Goal: Information Seeking & Learning: Learn about a topic

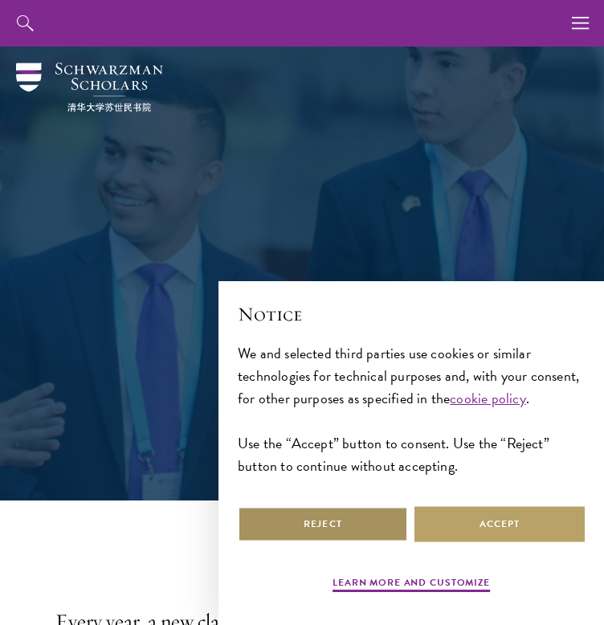
click at [323, 538] on button "Reject" at bounding box center [323, 524] width 170 height 36
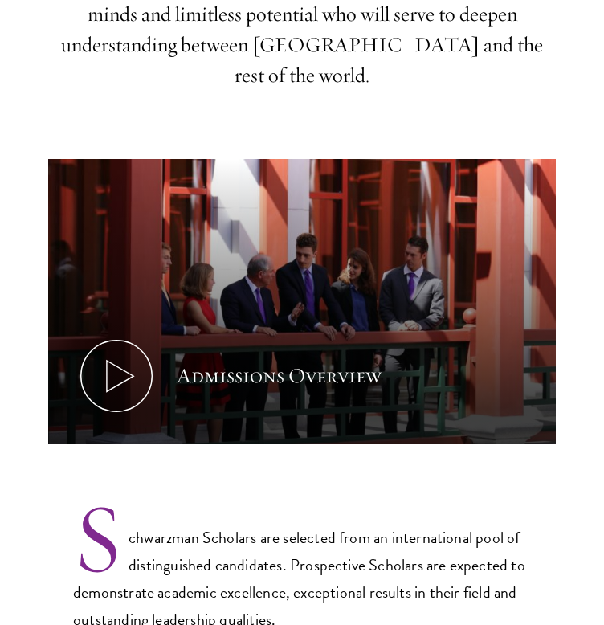
scroll to position [668, 0]
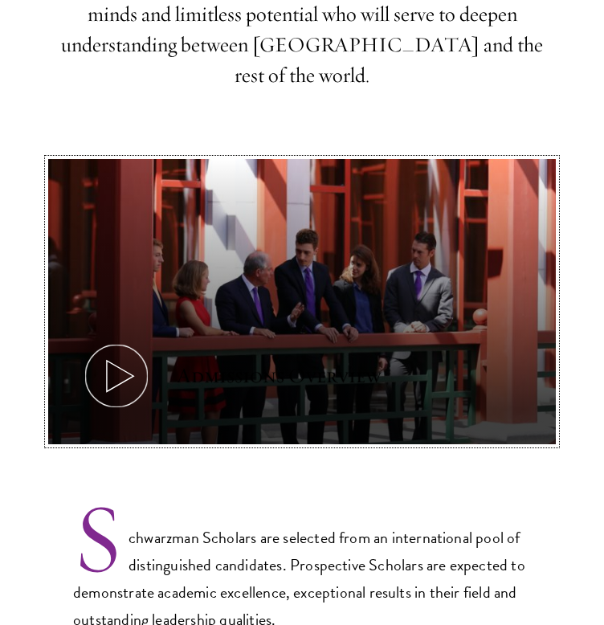
click at [140, 340] on icon at bounding box center [116, 376] width 72 height 72
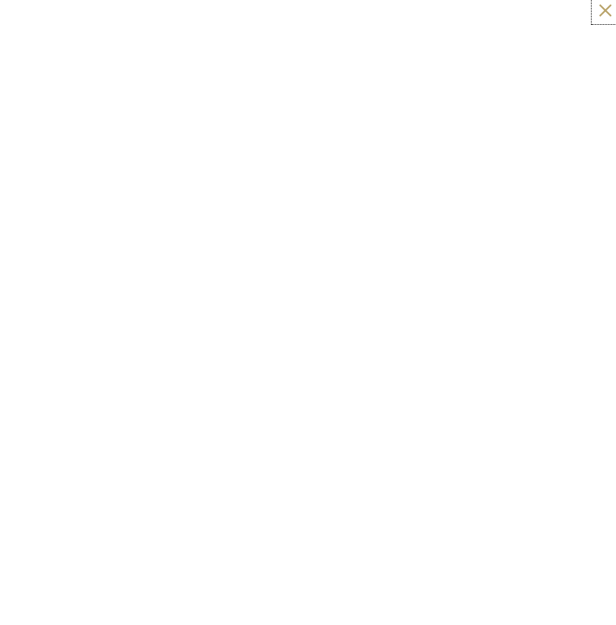
click at [595, 0] on button at bounding box center [605, 10] width 21 height 21
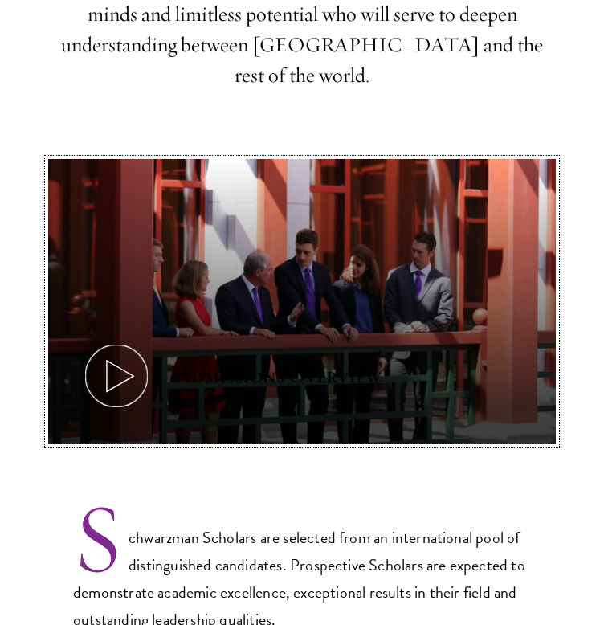
click at [117, 340] on icon at bounding box center [116, 376] width 72 height 72
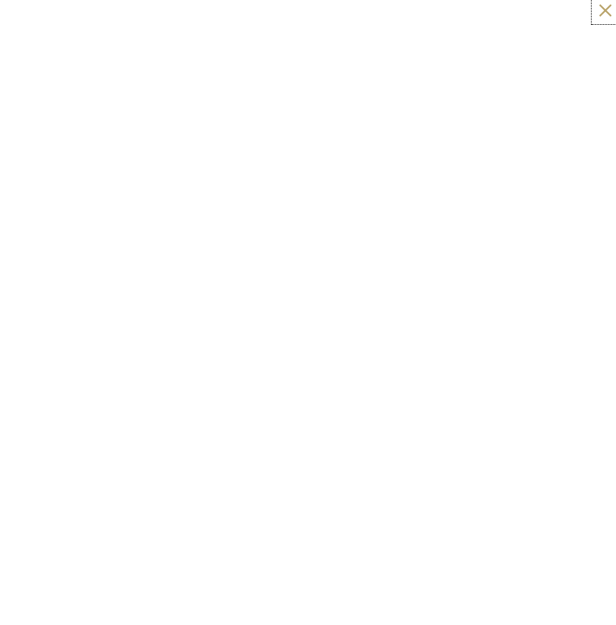
click at [603, 2] on button at bounding box center [605, 10] width 21 height 21
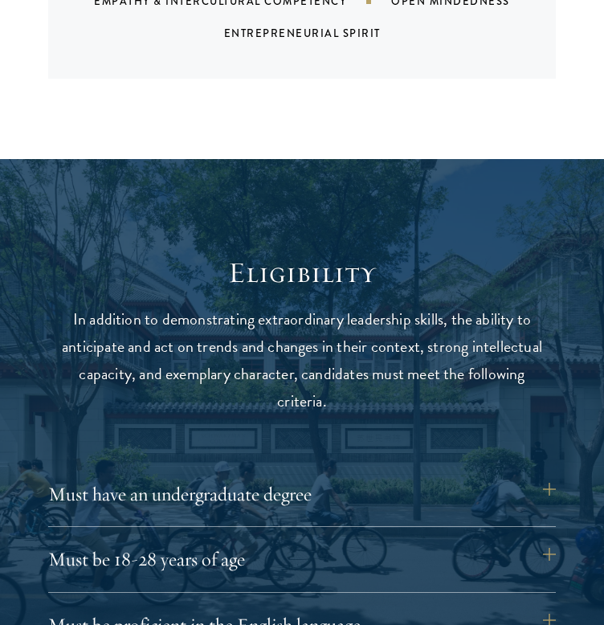
scroll to position [1696, 0]
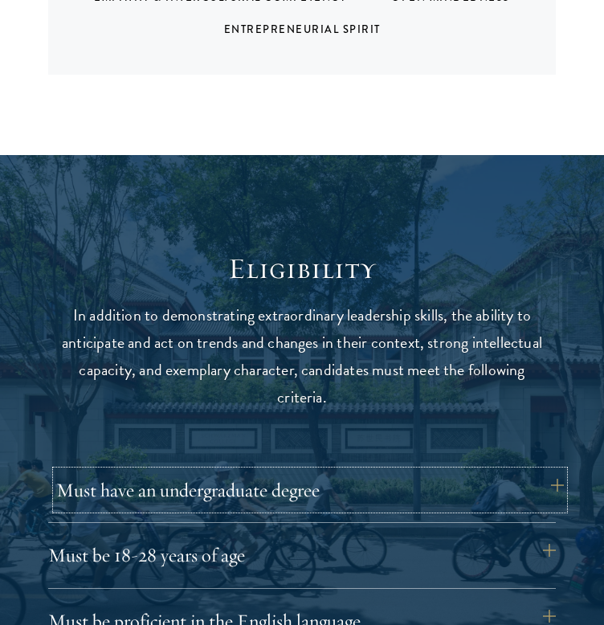
click at [552, 471] on button "Must have an undergraduate degree" at bounding box center [310, 490] width 508 height 39
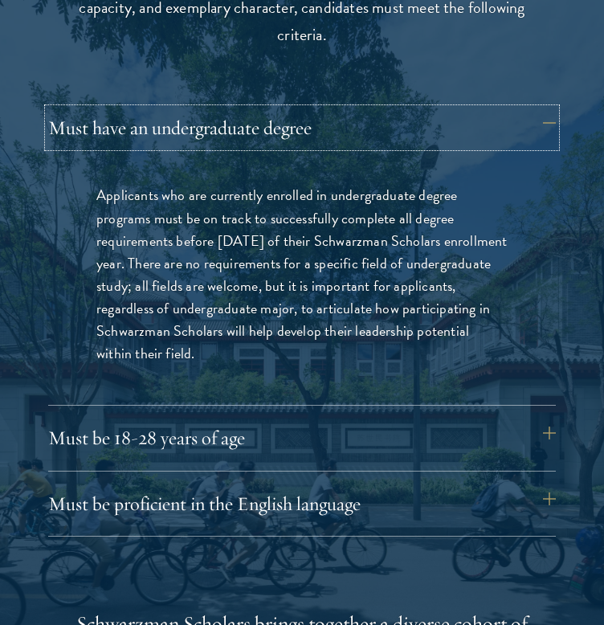
scroll to position [2064, 0]
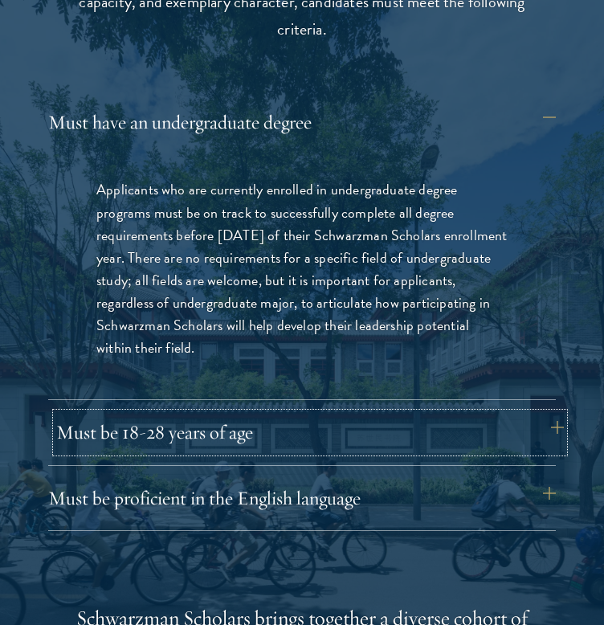
click at [544, 413] on button "Must be 18-28 years of age" at bounding box center [310, 432] width 508 height 39
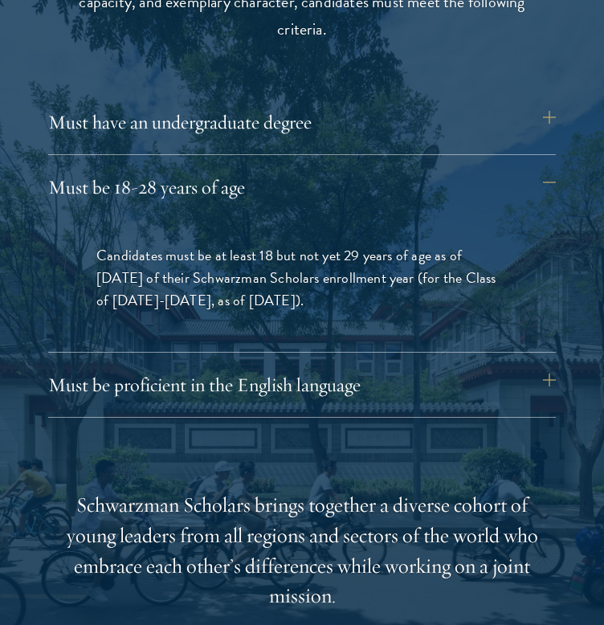
click at [556, 347] on div at bounding box center [302, 436] width 604 height 1299
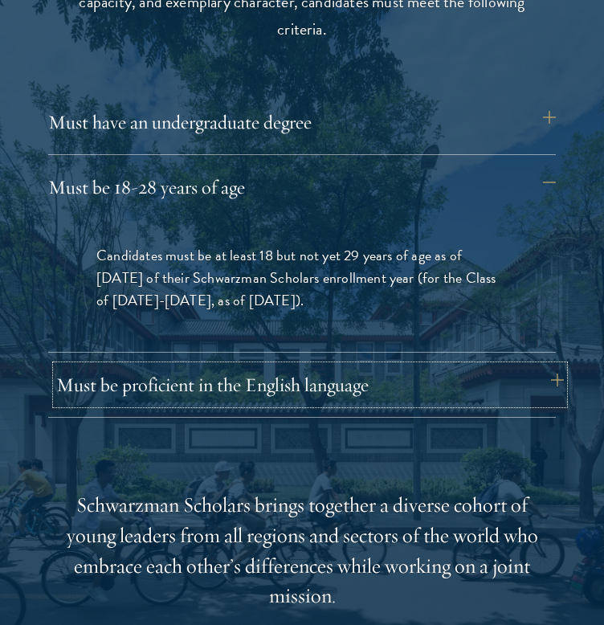
click at [549, 365] on button "Must be proficient in the English language" at bounding box center [310, 384] width 508 height 39
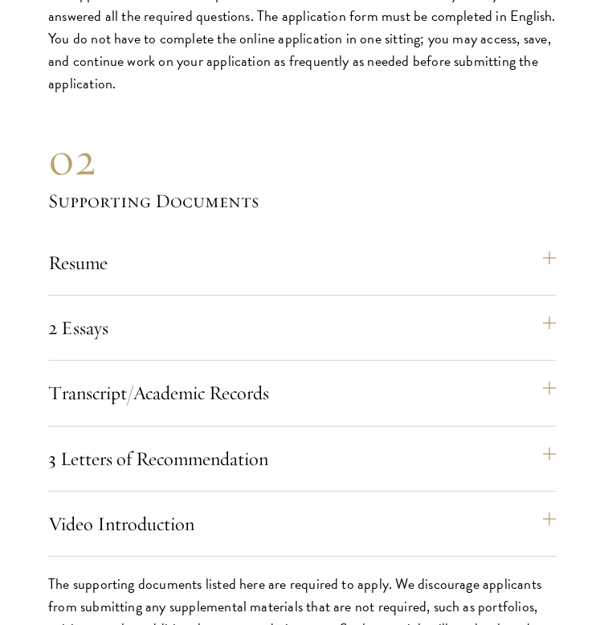
scroll to position [5071, 0]
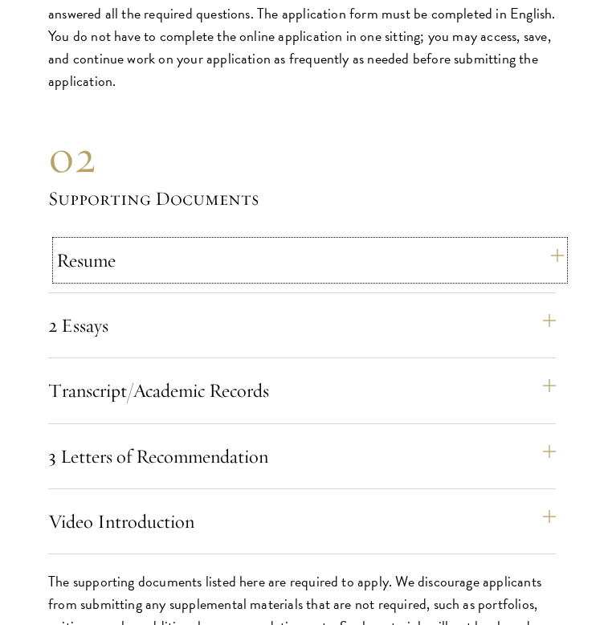
click at [554, 241] on button "Resume" at bounding box center [310, 260] width 508 height 39
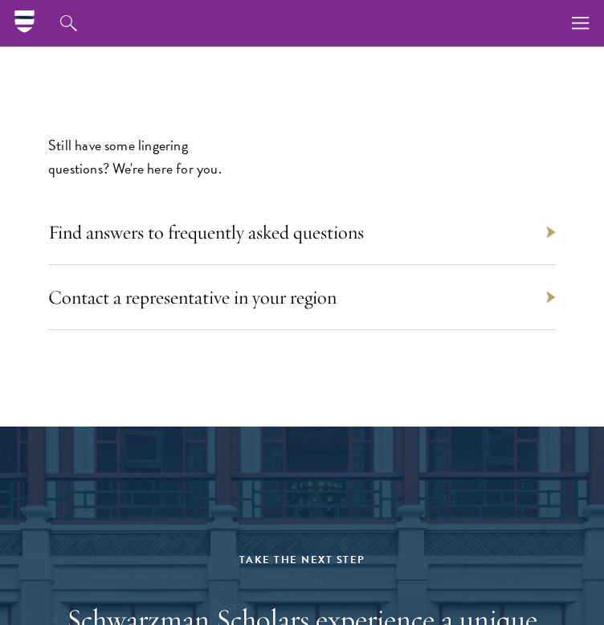
scroll to position [7632, 0]
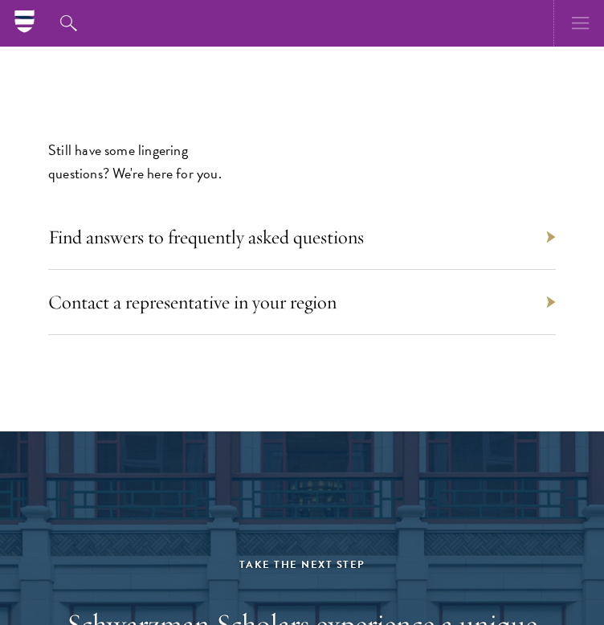
click at [577, 26] on icon "button" at bounding box center [581, 23] width 18 height 47
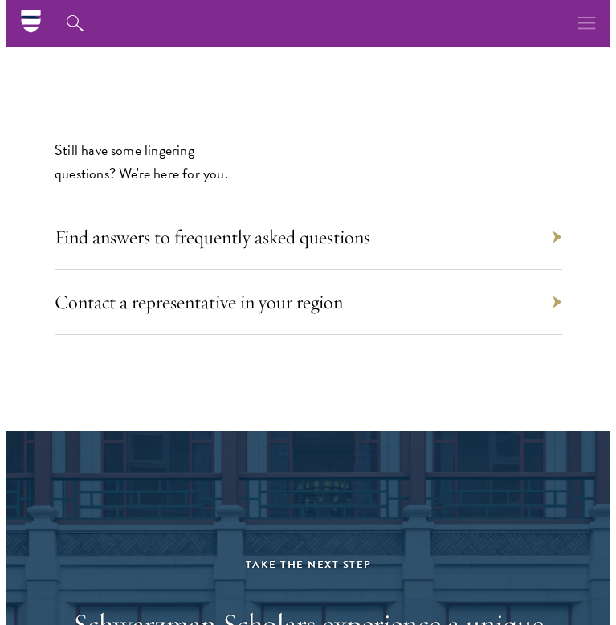
scroll to position [7580, 0]
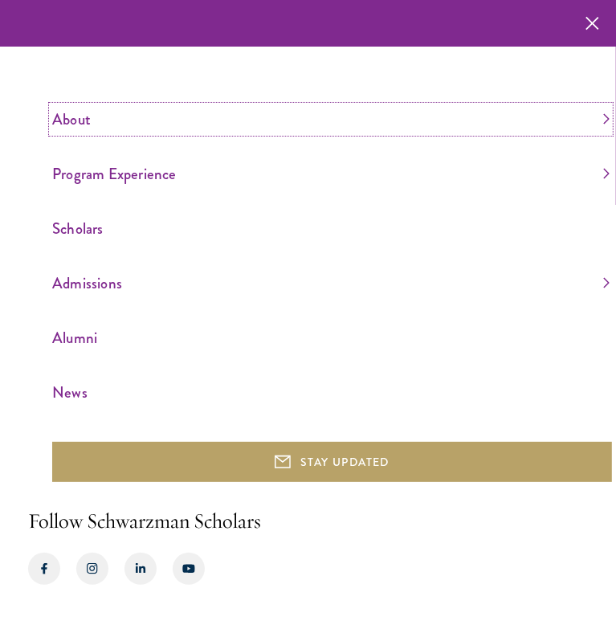
click at [603, 116] on link "About" at bounding box center [330, 119] width 557 height 27
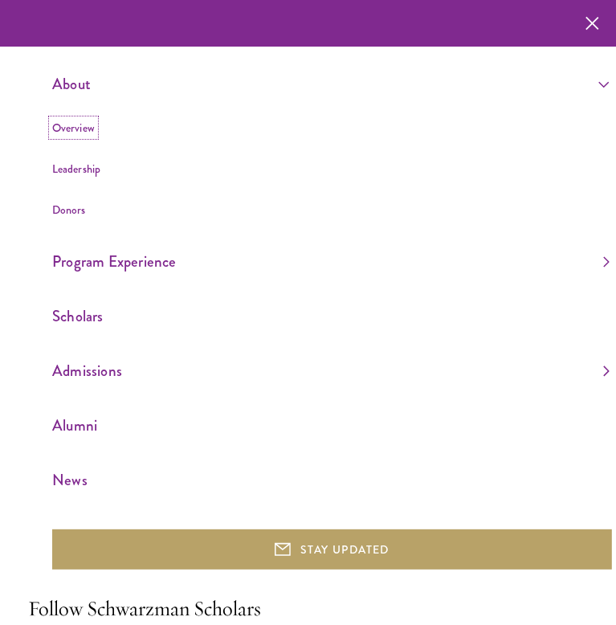
click at [71, 124] on link "Overview" at bounding box center [73, 128] width 43 height 16
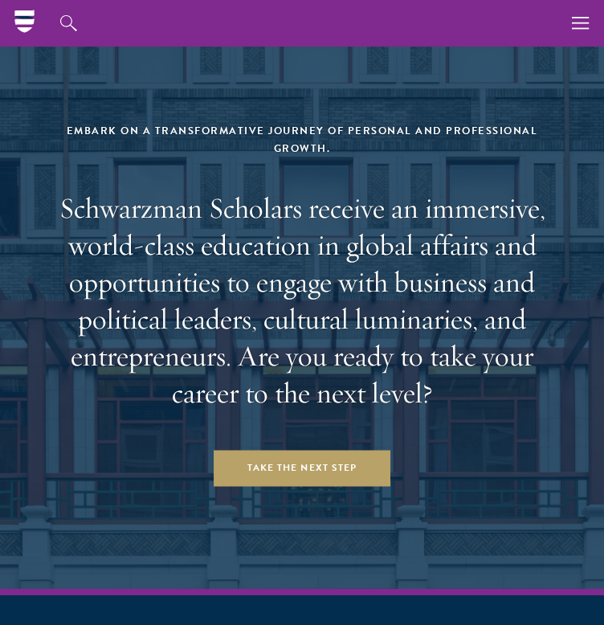
scroll to position [6502, 0]
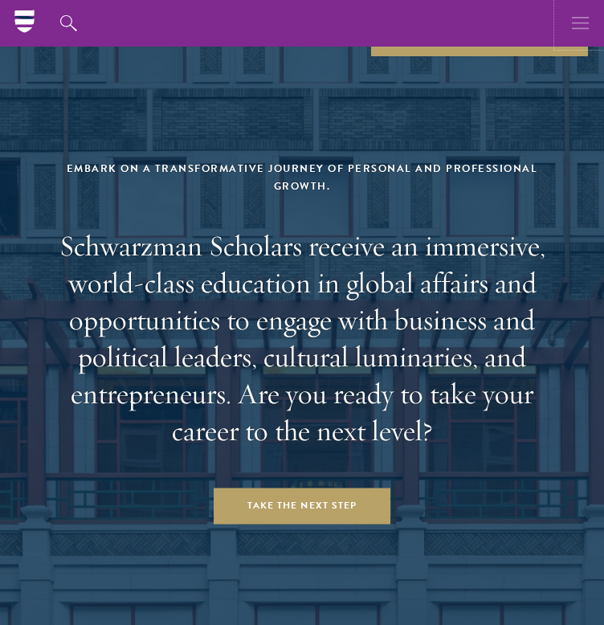
click at [573, 20] on icon "button" at bounding box center [581, 23] width 18 height 47
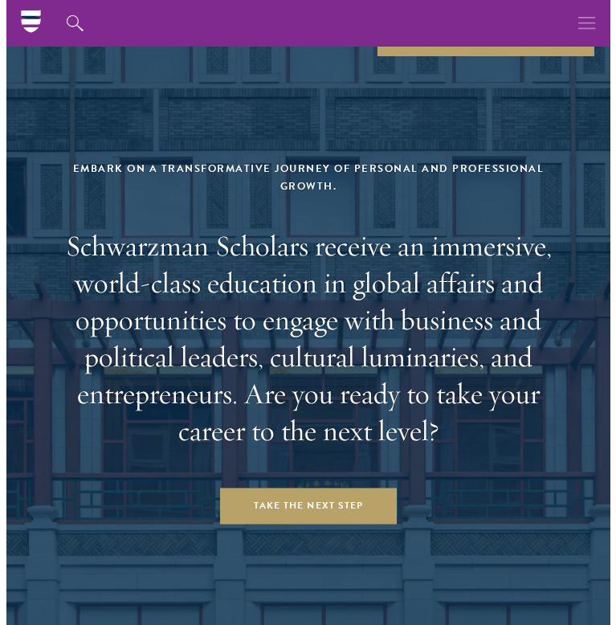
scroll to position [6425, 0]
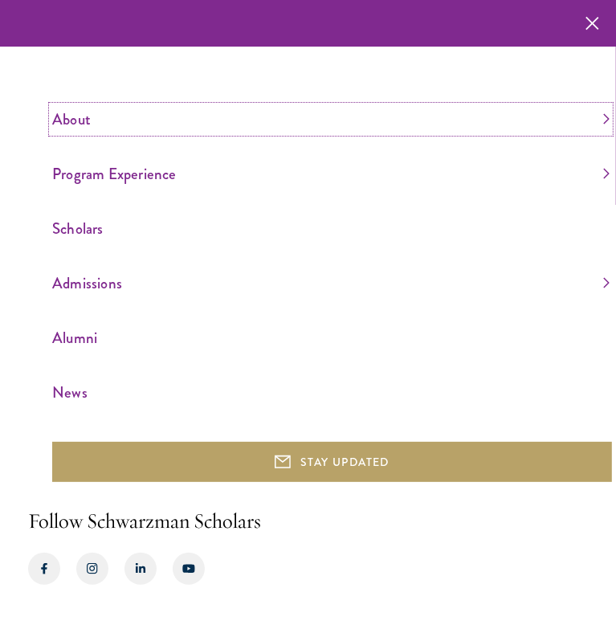
click at [603, 120] on link "About" at bounding box center [330, 119] width 557 height 27
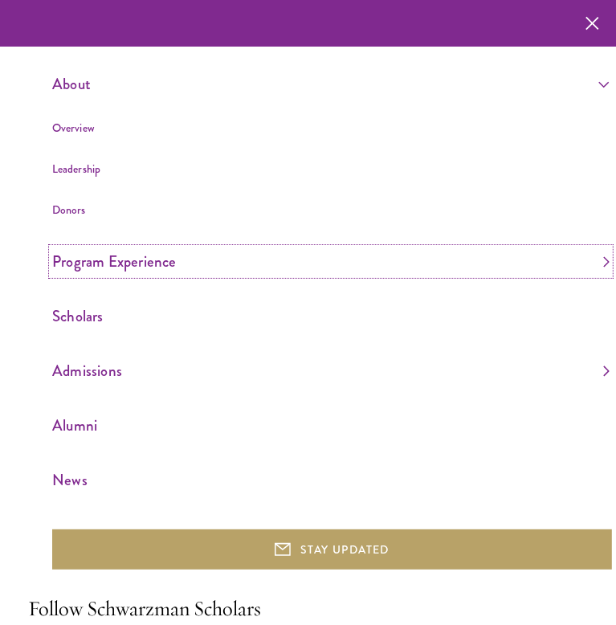
click at [589, 258] on link "Program Experience" at bounding box center [330, 261] width 557 height 27
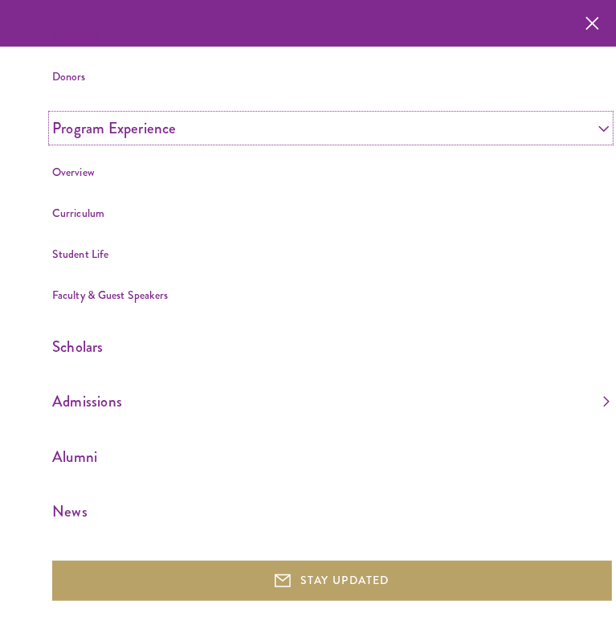
scroll to position [137, 0]
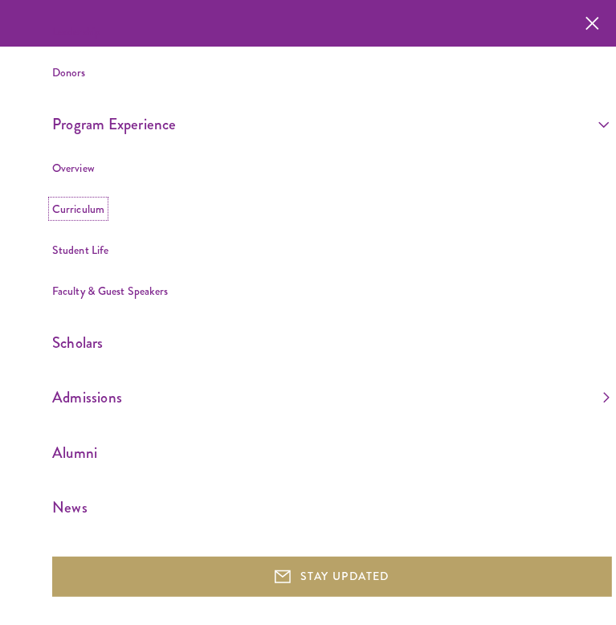
click at [77, 210] on link "Curriculum" at bounding box center [78, 209] width 52 height 16
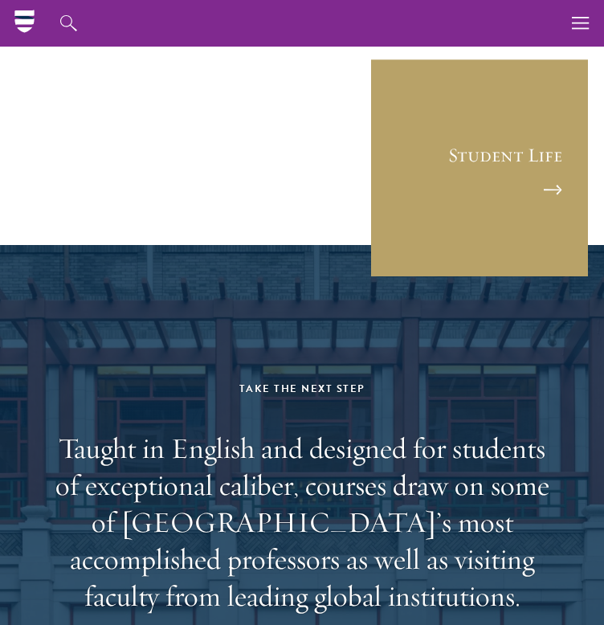
scroll to position [11424, 0]
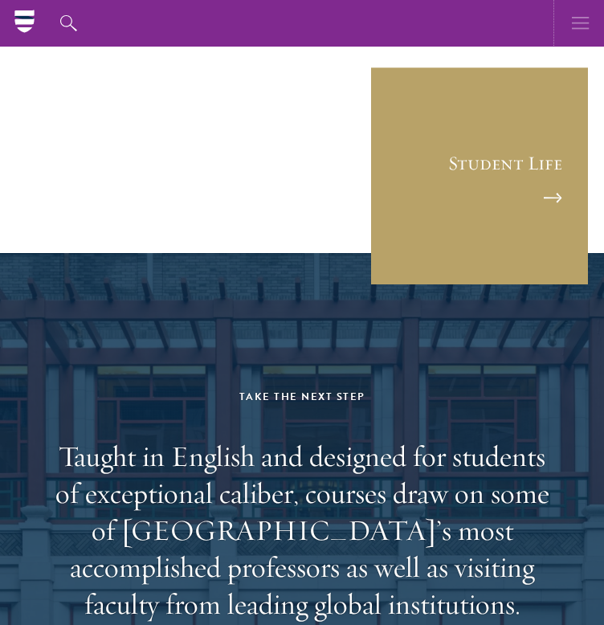
click at [576, 25] on icon "button" at bounding box center [581, 23] width 18 height 47
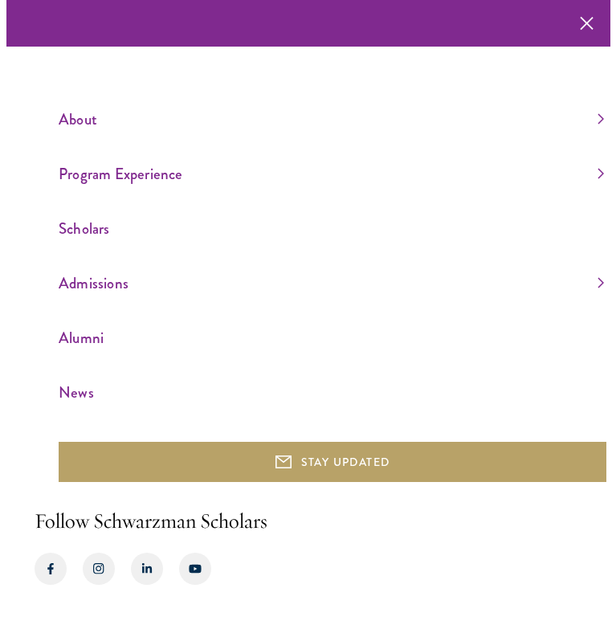
scroll to position [11356, 0]
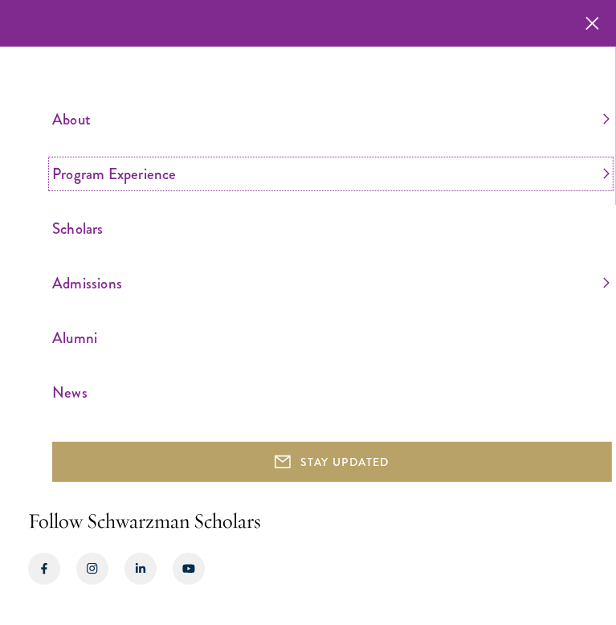
click at [601, 174] on link "Program Experience" at bounding box center [330, 174] width 557 height 27
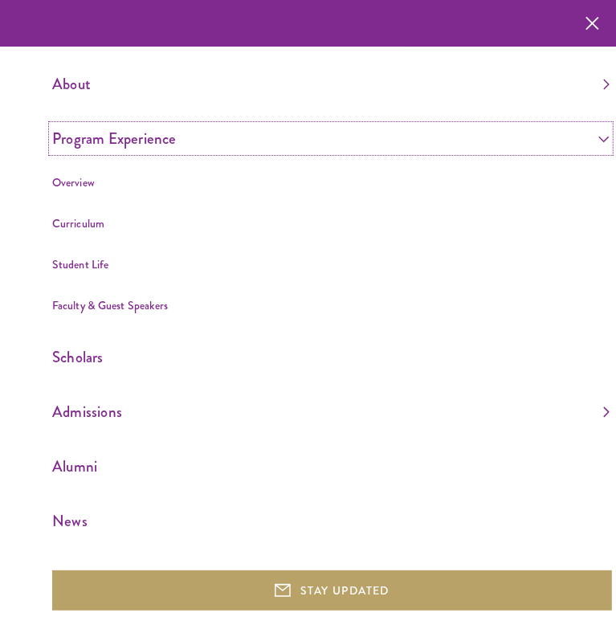
scroll to position [129, 0]
